Goal: Check status: Check status

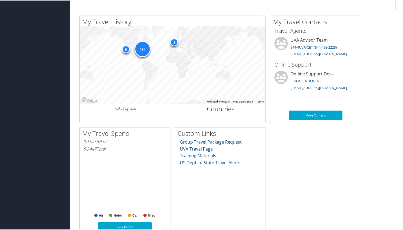
scroll to position [169, 0]
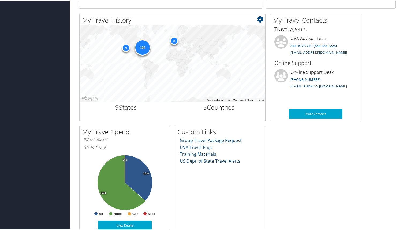
click at [142, 51] on div "198" at bounding box center [143, 47] width 16 height 16
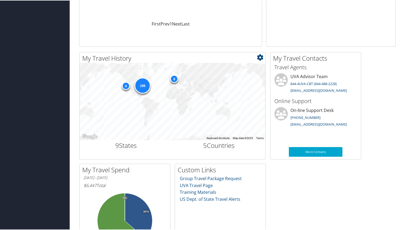
scroll to position [121, 0]
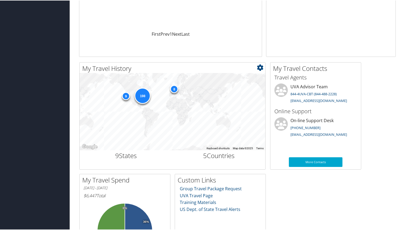
click at [216, 126] on div "198 9 8" at bounding box center [173, 110] width 186 height 77
click at [261, 68] on icon at bounding box center [260, 67] width 6 height 6
click at [209, 85] on link "Medium" at bounding box center [228, 84] width 71 height 9
click at [262, 67] on icon at bounding box center [260, 67] width 6 height 6
click at [186, 117] on div "198 9 8" at bounding box center [173, 110] width 186 height 77
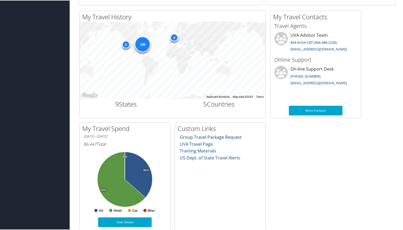
scroll to position [176, 0]
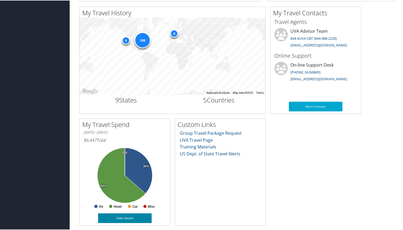
click at [123, 218] on link "View Details" at bounding box center [125, 218] width 54 height 10
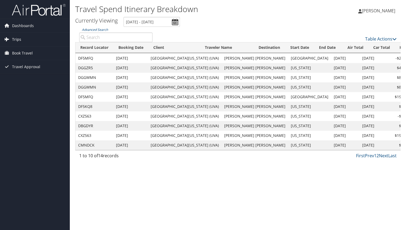
click at [19, 39] on span "Trips" at bounding box center [16, 39] width 9 height 13
